Goal: Task Accomplishment & Management: Complete application form

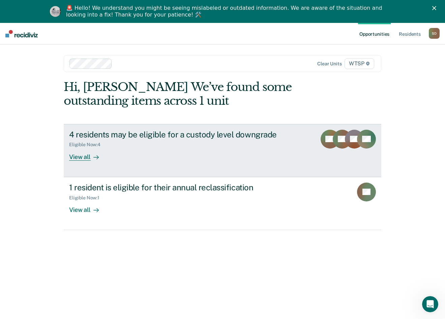
click at [88, 158] on div "View all" at bounding box center [88, 154] width 38 height 13
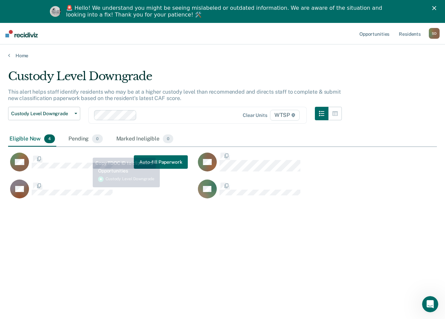
scroll to position [217, 423]
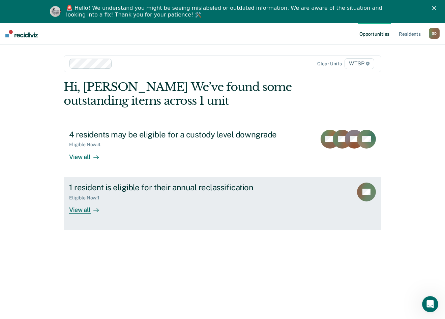
click at [111, 187] on div "1 resident is eligible for their annual reclassification" at bounding box center [187, 188] width 236 height 10
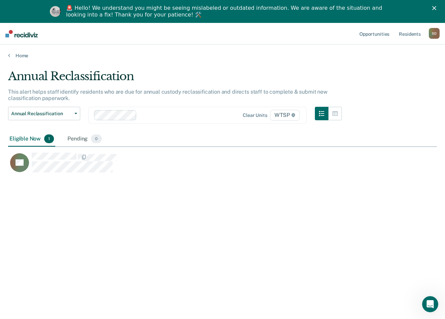
scroll to position [217, 423]
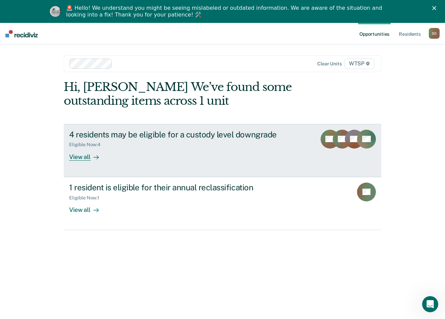
click at [162, 138] on div "4 residents may be eligible for a custody level downgrade" at bounding box center [187, 135] width 236 height 10
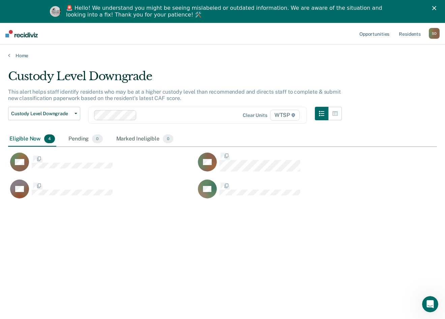
scroll to position [217, 423]
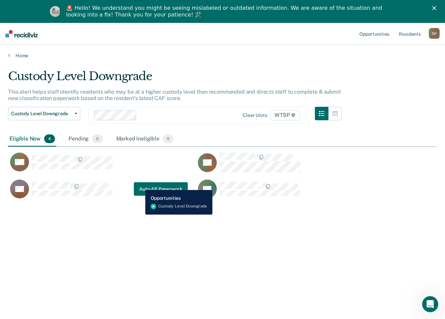
drag, startPoint x: 140, startPoint y: 185, endPoint x: 303, endPoint y: 237, distance: 170.9
click at [307, 250] on div "Custody Level Downgrade This alert helps staff identify residents who may be at…" at bounding box center [222, 180] width 428 height 222
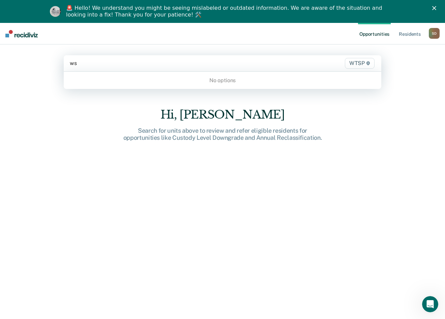
type input "w"
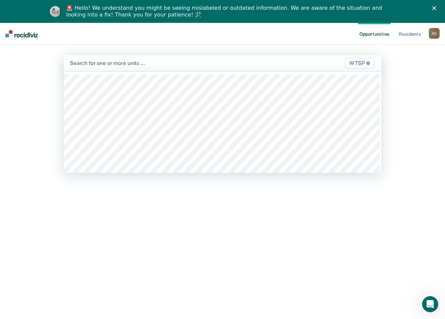
type input "t"
type input "wtsp"
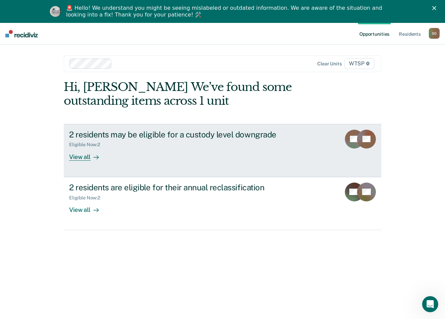
click at [95, 132] on div "2 residents may be eligible for a custody level downgrade" at bounding box center [187, 135] width 236 height 10
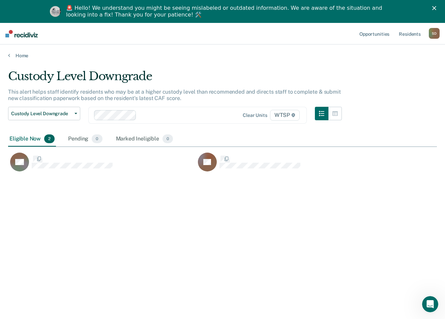
scroll to position [217, 423]
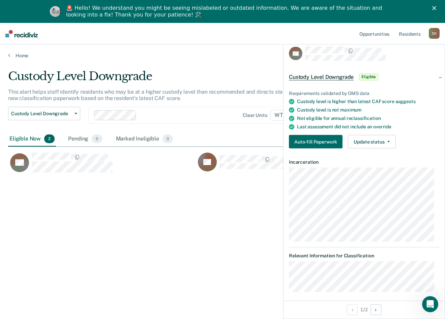
click at [130, 239] on div "Custody Level Downgrade This alert helps staff identify residents who may be at…" at bounding box center [222, 180] width 428 height 222
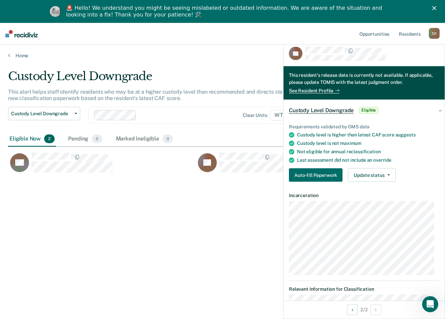
click at [267, 212] on div "Custody Level Downgrade This alert helps staff identify residents who may be at…" at bounding box center [222, 180] width 428 height 222
click at [113, 134] on div "Eligible Now 2 Pending 0 Marked Ineligible 0" at bounding box center [91, 139] width 166 height 15
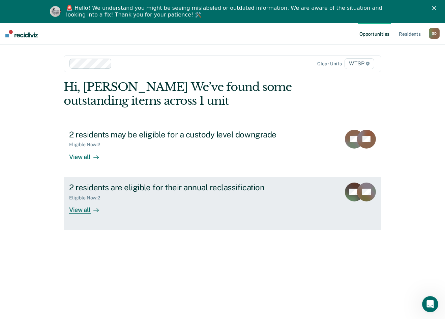
click at [92, 198] on div "Eligible Now : 2" at bounding box center [87, 198] width 36 height 6
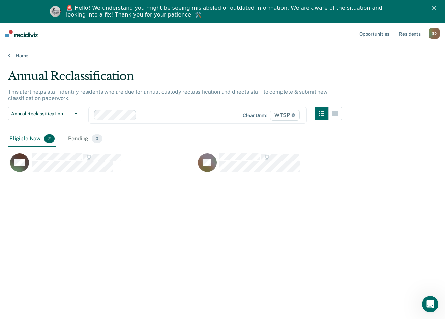
scroll to position [217, 423]
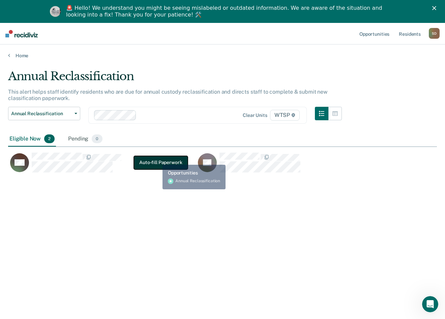
click at [159, 167] on button "Auto-fill Paperwork" at bounding box center [161, 162] width 54 height 13
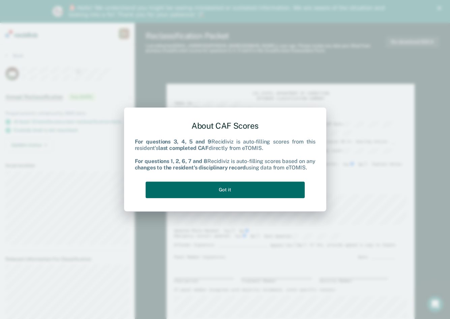
drag, startPoint x: 275, startPoint y: 115, endPoint x: 279, endPoint y: 141, distance: 26.9
click at [276, 117] on div "About CAF Scores For questions 3, 4, 5 and 9 Recidiviz is auto-filling scores f…" at bounding box center [225, 159] width 202 height 104
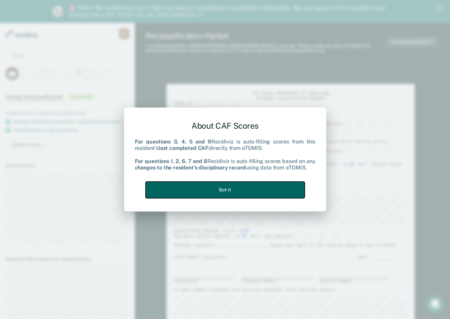
click at [244, 184] on button "Got it" at bounding box center [225, 190] width 159 height 17
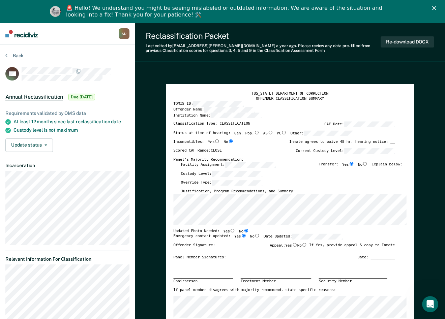
type textarea "x"
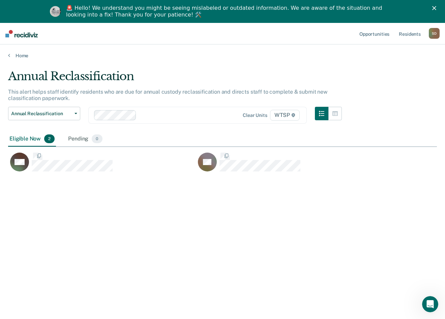
scroll to position [217, 423]
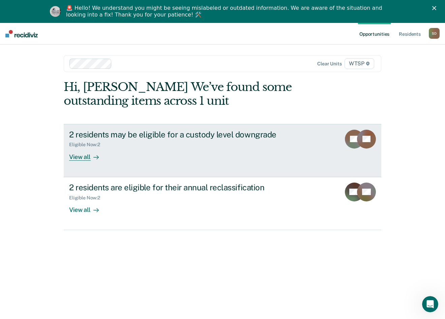
click at [114, 135] on div "2 residents may be eligible for a custody level downgrade" at bounding box center [187, 135] width 236 height 10
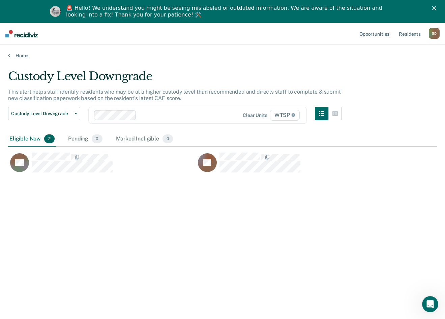
scroll to position [217, 423]
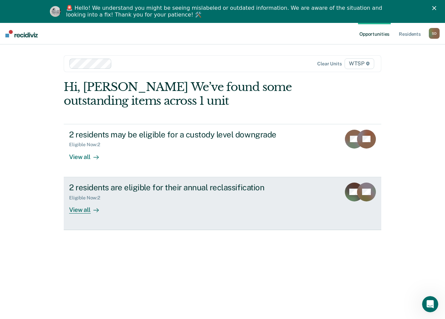
click at [175, 208] on div "2 residents are eligible for their annual reclassification Eligible Now : 2 Vie…" at bounding box center [195, 198] width 253 height 31
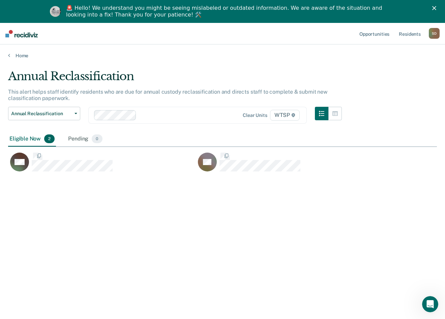
scroll to position [217, 423]
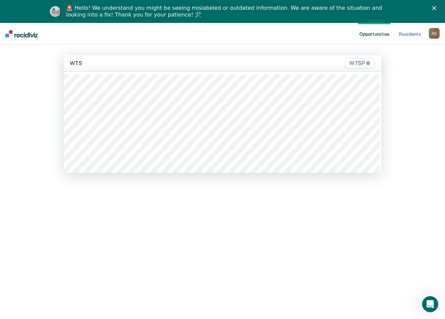
type input "WTSP"
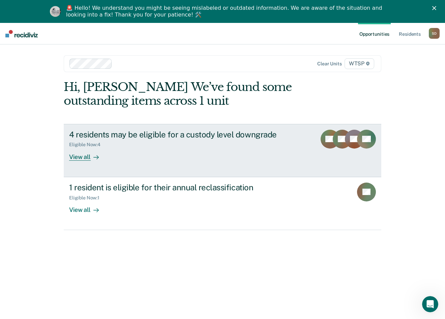
click at [122, 146] on div "Eligible Now : 4" at bounding box center [187, 143] width 236 height 8
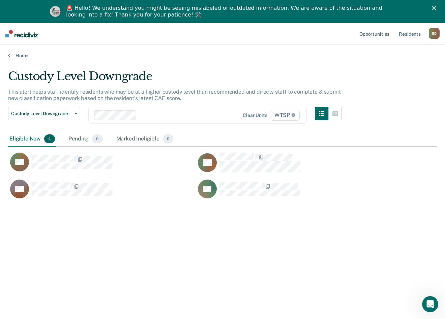
scroll to position [217, 423]
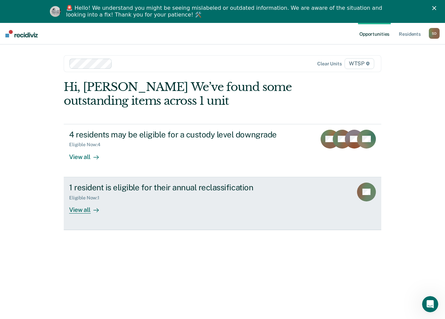
click at [114, 199] on div "Eligible Now : 1" at bounding box center [187, 196] width 236 height 8
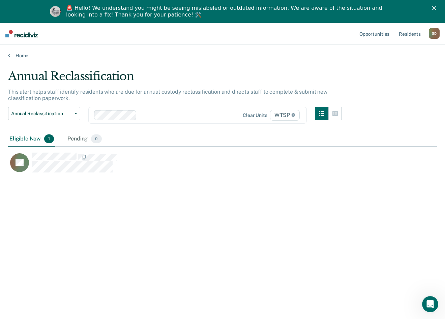
scroll to position [217, 423]
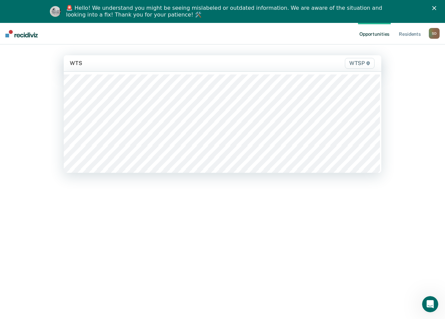
type input "WTSP"
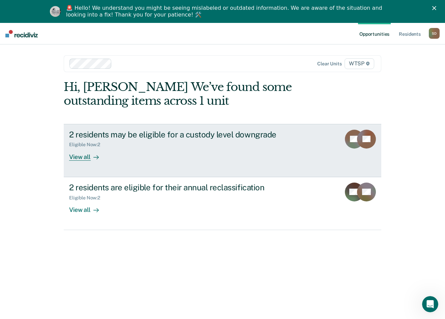
click at [153, 136] on div "2 residents may be eligible for a custody level downgrade" at bounding box center [187, 135] width 236 height 10
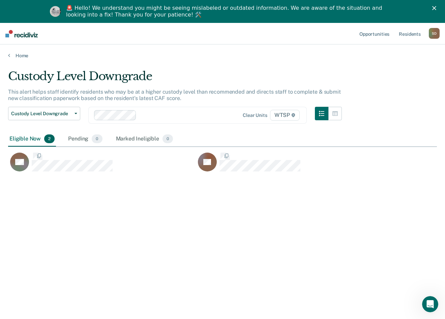
scroll to position [217, 423]
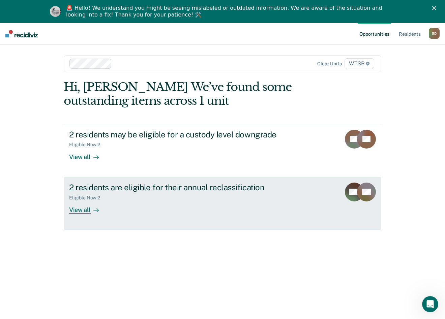
click at [126, 201] on div "2 residents are eligible for their annual reclassification Eligible Now : 2 Vie…" at bounding box center [195, 198] width 253 height 31
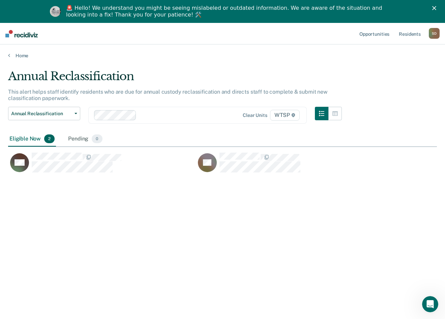
scroll to position [217, 423]
click at [138, 113] on div at bounding box center [166, 115] width 145 height 10
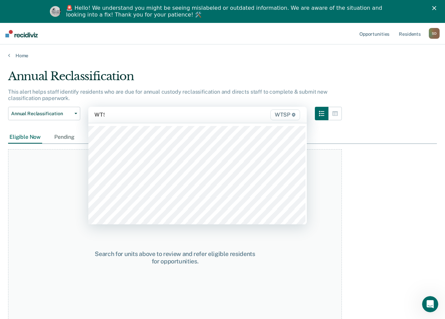
type input "WTSP"
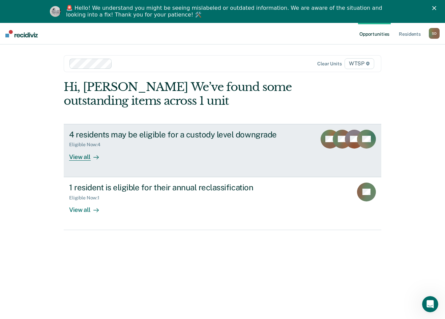
click at [202, 153] on div "4 residents may be eligible for a custody level downgrade Eligible Now : 4 View…" at bounding box center [195, 145] width 253 height 31
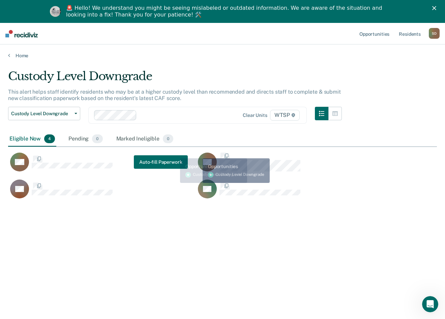
scroll to position [217, 423]
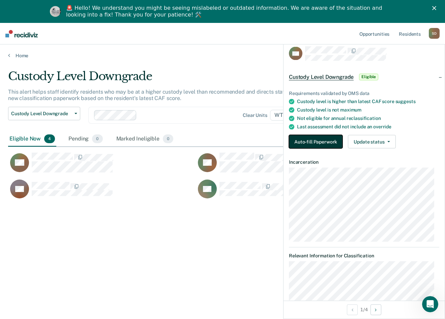
click at [324, 136] on button "Auto-fill Paperwork" at bounding box center [316, 141] width 54 height 13
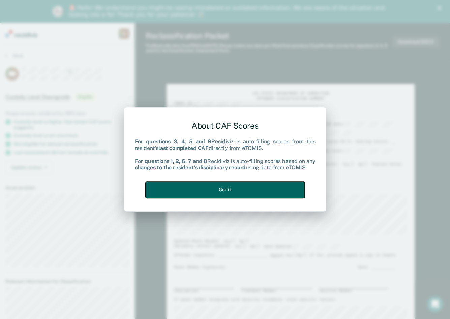
click at [261, 191] on button "Got it" at bounding box center [225, 190] width 159 height 17
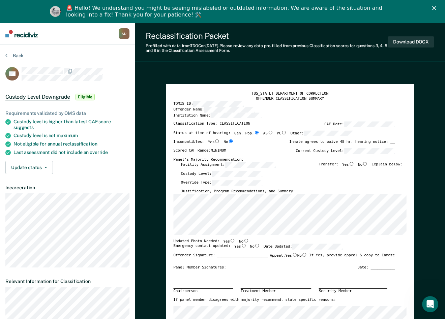
type textarea "x"
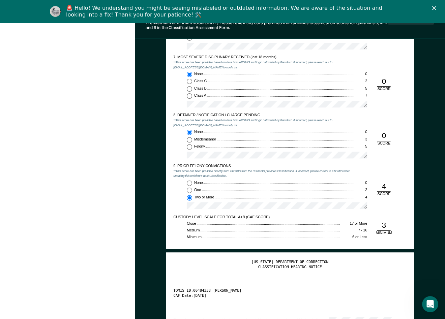
scroll to position [808, 0]
